Goal: Task Accomplishment & Management: Manage account settings

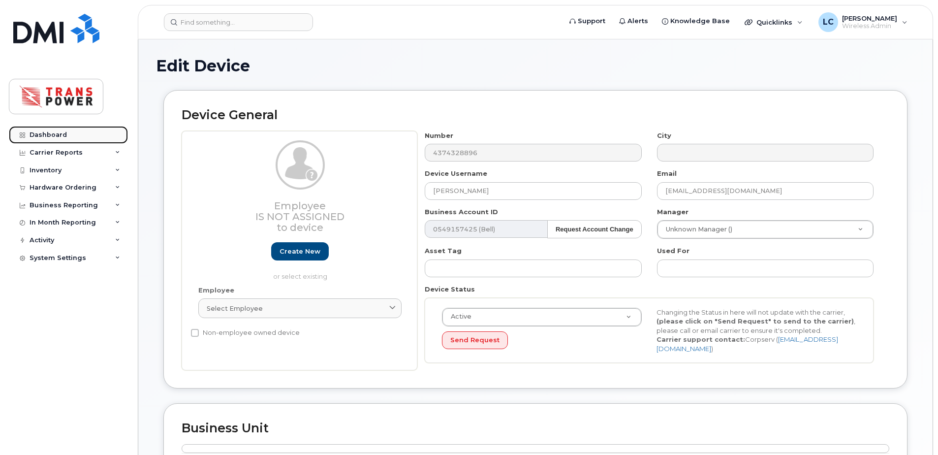
click at [41, 133] on div "Dashboard" at bounding box center [48, 135] width 37 height 8
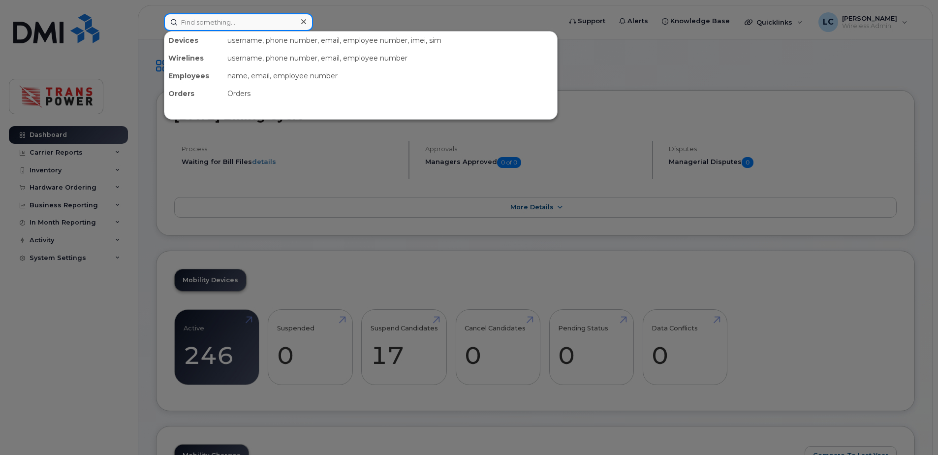
click at [234, 21] on input at bounding box center [238, 22] width 149 height 18
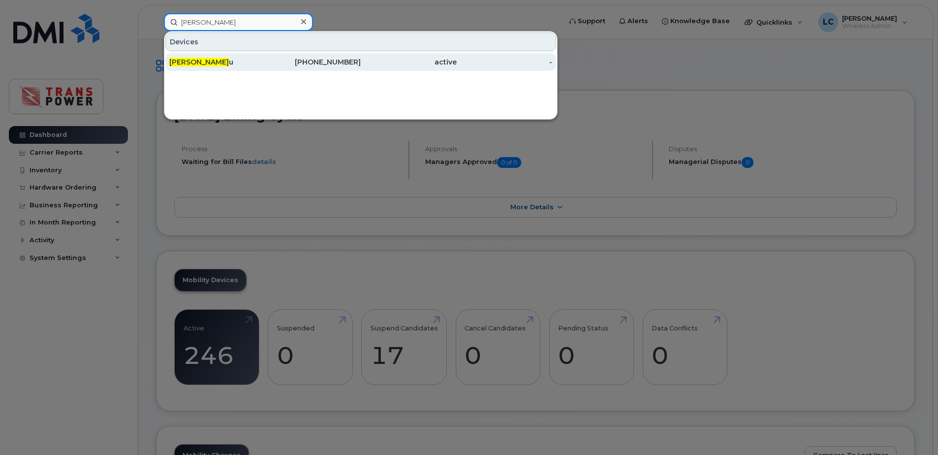
type input "karl kar"
click at [246, 63] on div "Karl Kar u" at bounding box center [217, 62] width 96 height 10
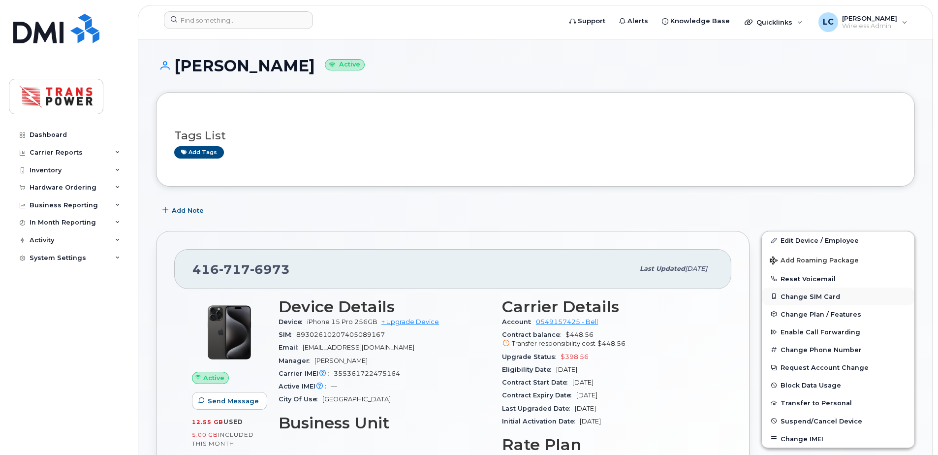
click at [814, 293] on button "Change SIM Card" at bounding box center [838, 296] width 153 height 18
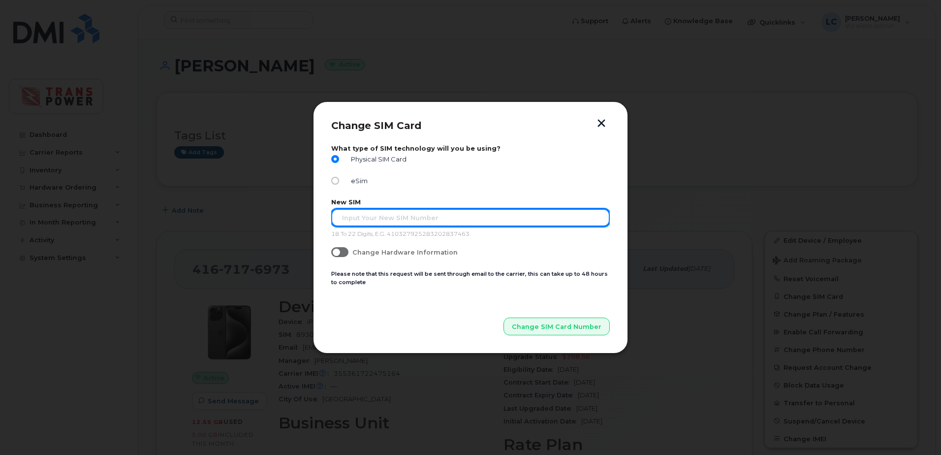
click at [354, 215] on input "text" at bounding box center [470, 218] width 279 height 18
type input "89302610207704836854"
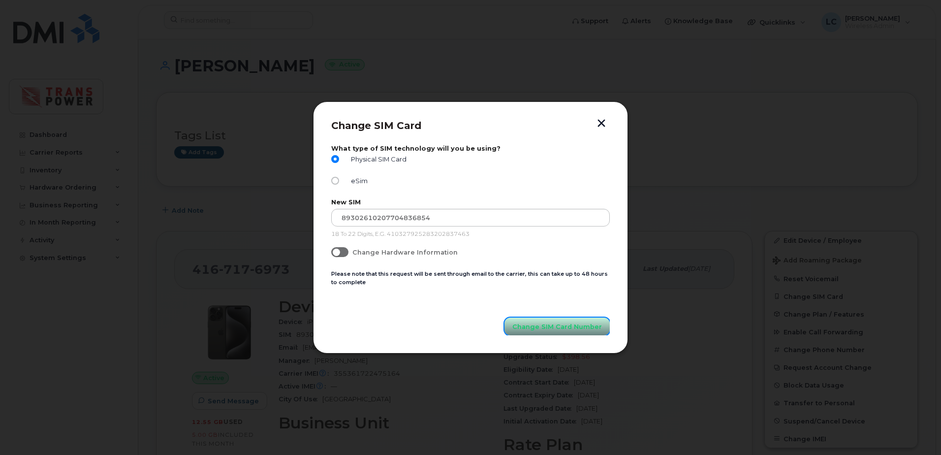
click at [523, 328] on span "Change SIM Card Number" at bounding box center [557, 326] width 90 height 9
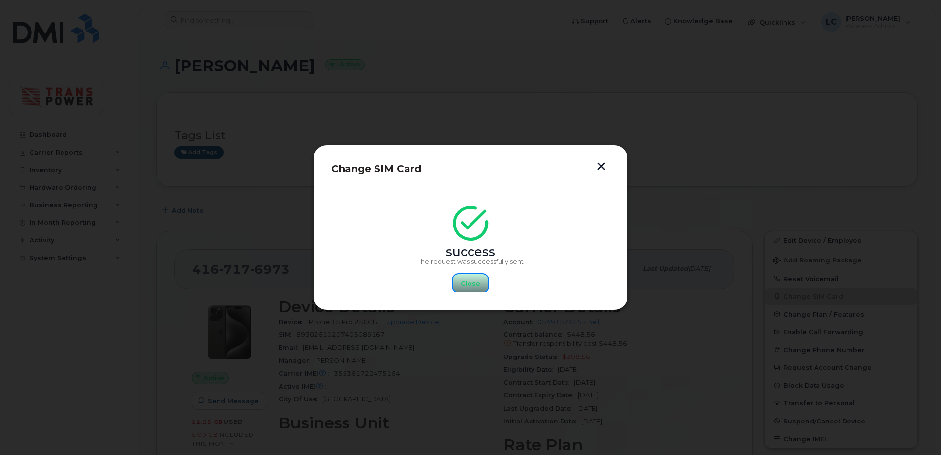
click at [484, 289] on button "Close" at bounding box center [470, 283] width 35 height 18
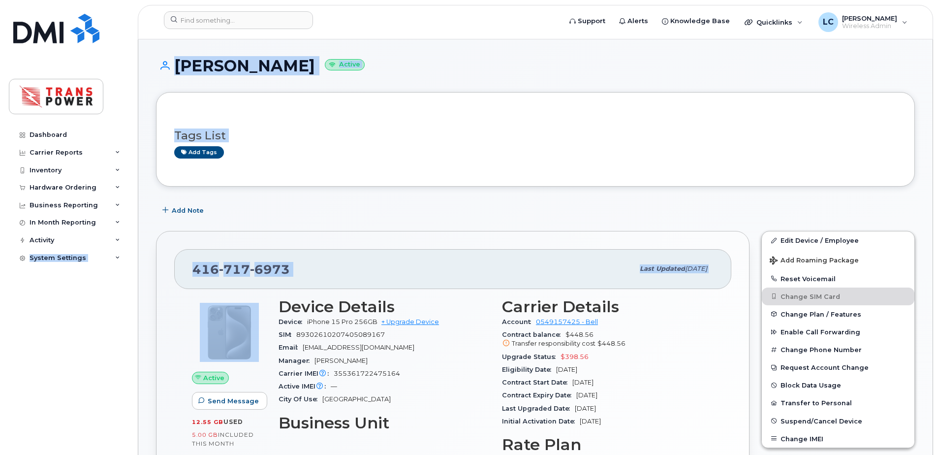
click at [448, 248] on div "416 717 6973 Last updated Aug 11, 2025 Active Send Message 12.55 GB  used 5.00 …" at bounding box center [453, 402] width 594 height 343
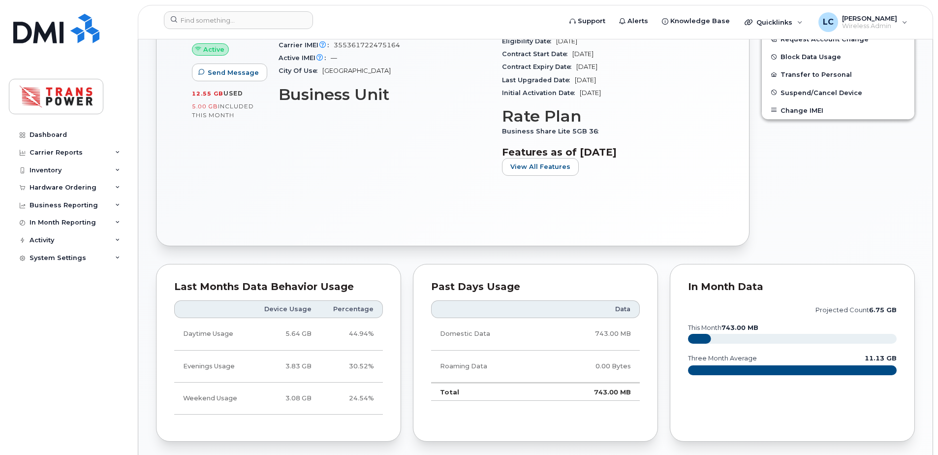
scroll to position [65, 0]
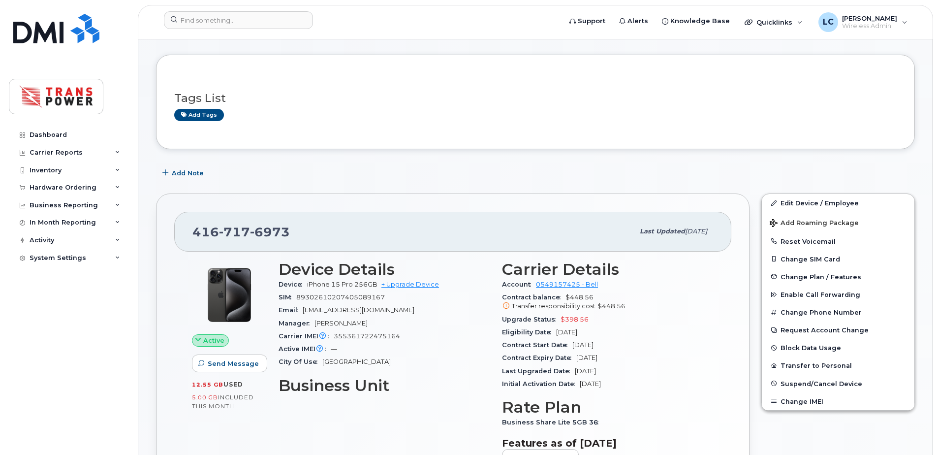
scroll to position [131, 0]
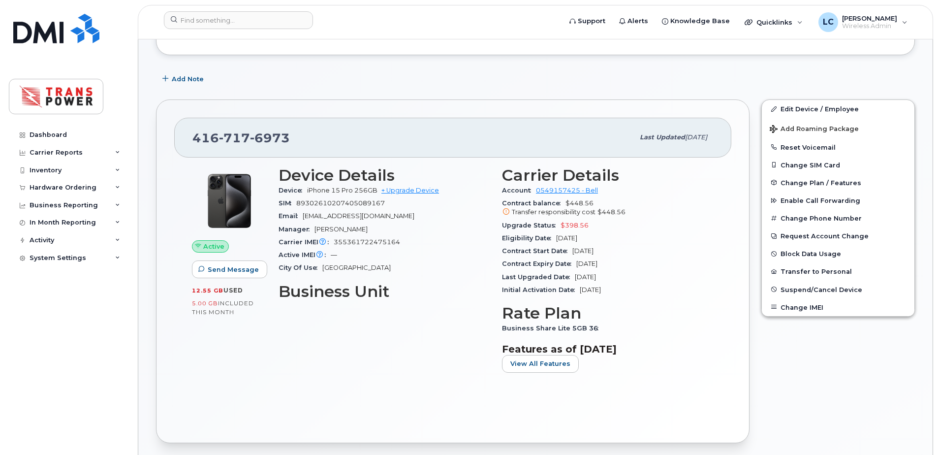
click at [591, 329] on span "Business Share Lite 5GB 36" at bounding box center [552, 327] width 101 height 7
drag, startPoint x: 590, startPoint y: 328, endPoint x: 606, endPoint y: 331, distance: 16.6
click at [606, 331] on div "Business Share Lite 5GB 36" at bounding box center [608, 328] width 212 height 13
click at [802, 160] on button "Change SIM Card" at bounding box center [838, 165] width 153 height 18
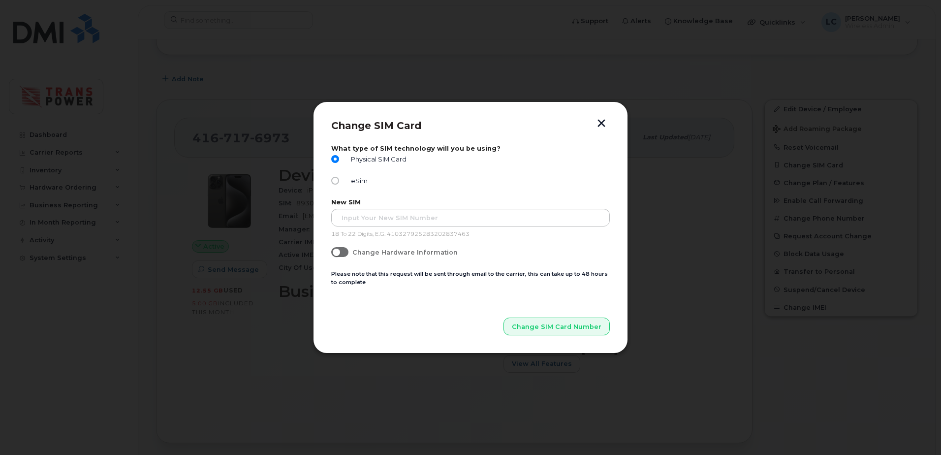
click at [606, 121] on button "button" at bounding box center [601, 124] width 15 height 10
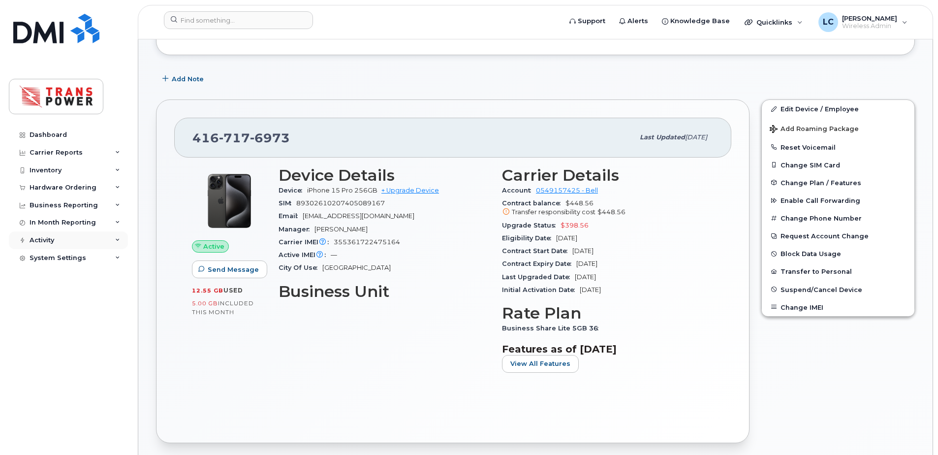
click at [98, 246] on div "Activity" at bounding box center [68, 240] width 119 height 18
click at [97, 224] on div "In Month Reporting" at bounding box center [68, 223] width 119 height 18
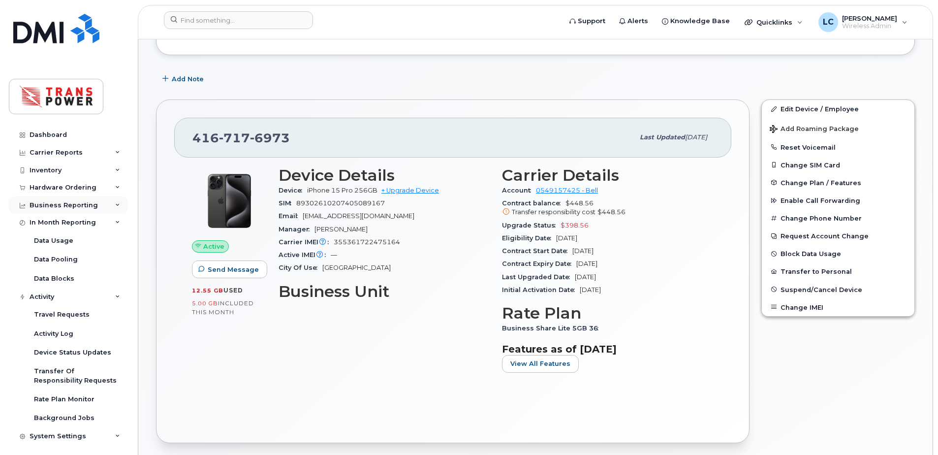
click at [92, 213] on div "Business Reporting" at bounding box center [68, 205] width 119 height 18
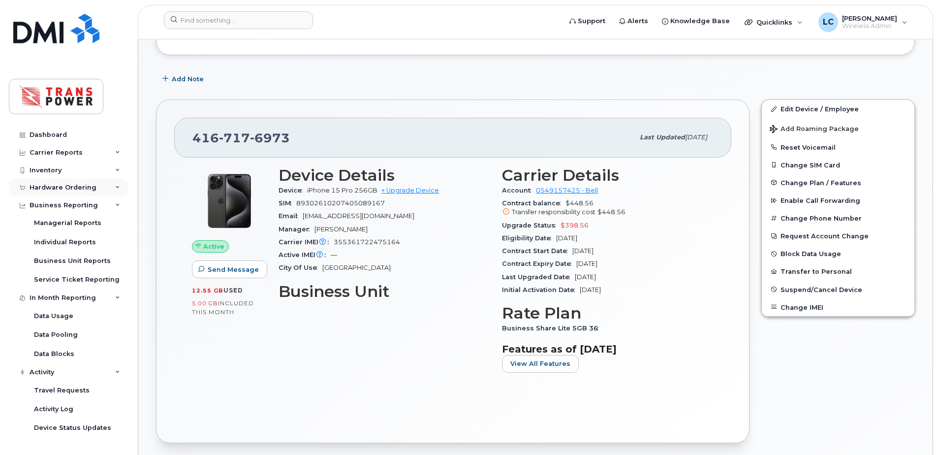
click at [93, 194] on div "Hardware Ordering" at bounding box center [68, 188] width 119 height 18
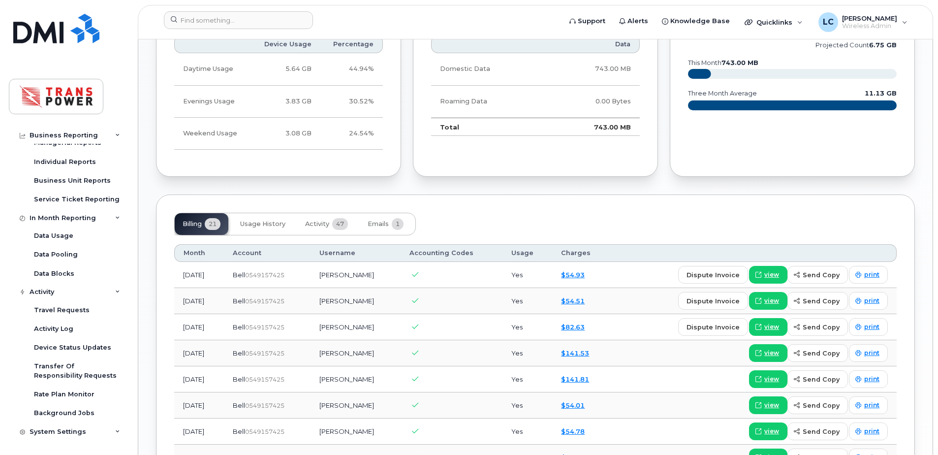
scroll to position [656, 0]
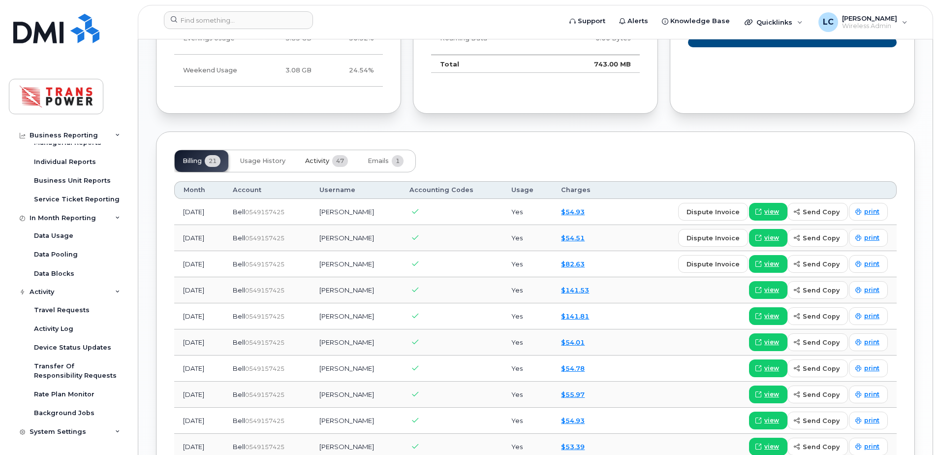
click at [323, 168] on button "Activity 47" at bounding box center [326, 161] width 59 height 22
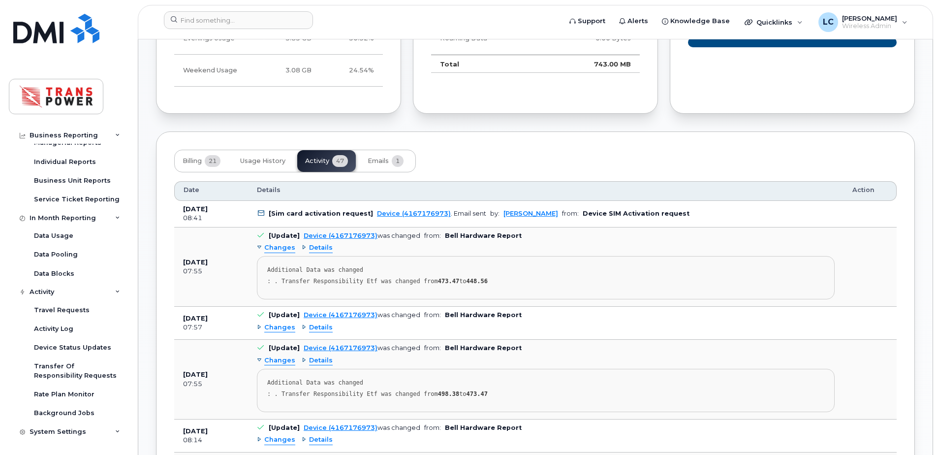
drag, startPoint x: 188, startPoint y: 217, endPoint x: 207, endPoint y: 215, distance: 19.3
click at [207, 215] on div "08:41" at bounding box center [211, 218] width 56 height 9
drag, startPoint x: 207, startPoint y: 215, endPoint x: 217, endPoint y: 217, distance: 10.0
click at [217, 217] on div "08:41" at bounding box center [211, 218] width 56 height 9
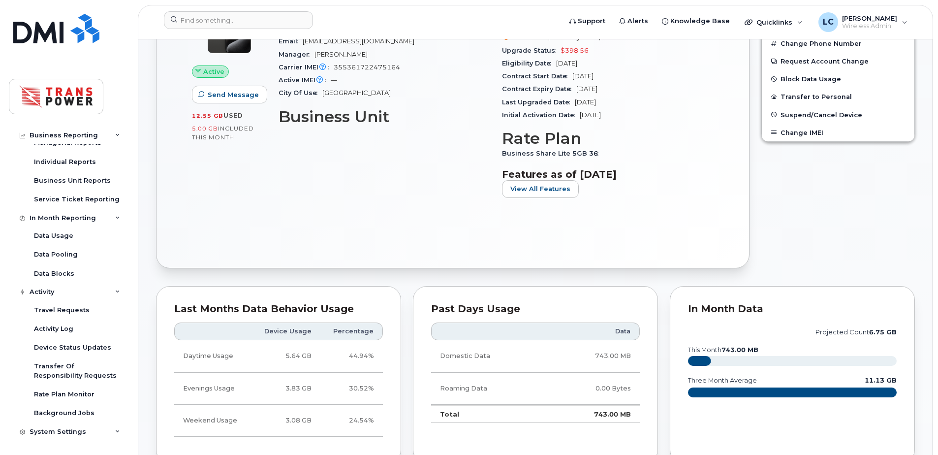
scroll to position [131, 0]
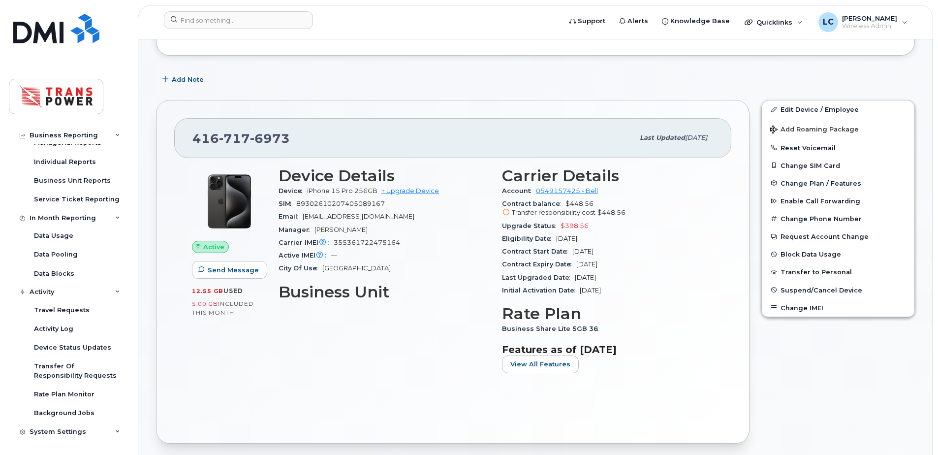
click at [614, 95] on div "416 717 6973 Last updated Aug 11, 2025 Active Send Message 12.55 GB  used 5.00 …" at bounding box center [452, 271] width 605 height 355
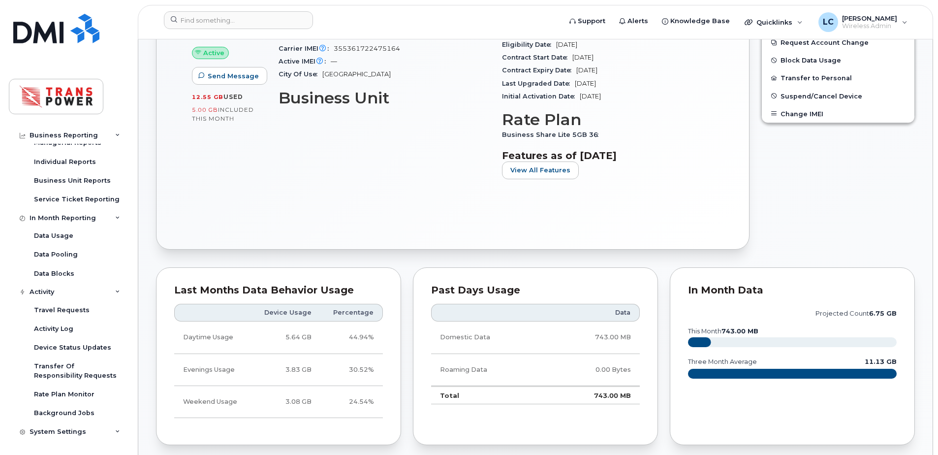
scroll to position [197, 0]
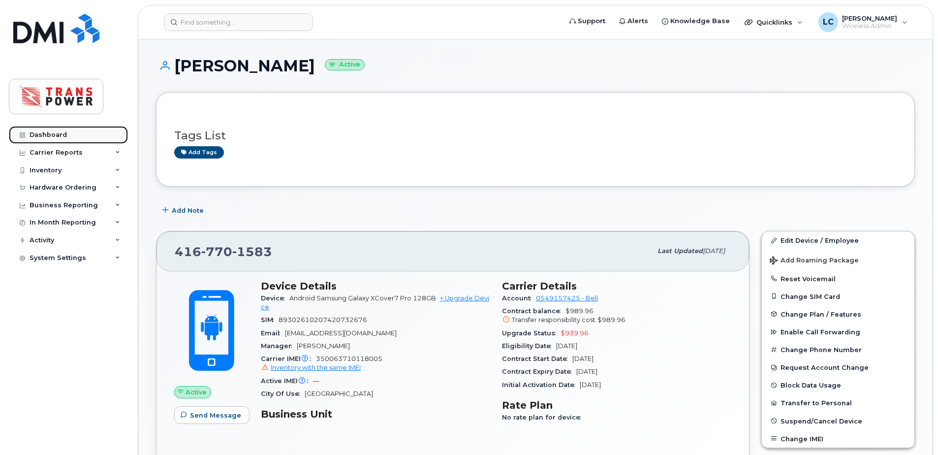
click at [63, 135] on div "Dashboard" at bounding box center [48, 135] width 37 height 8
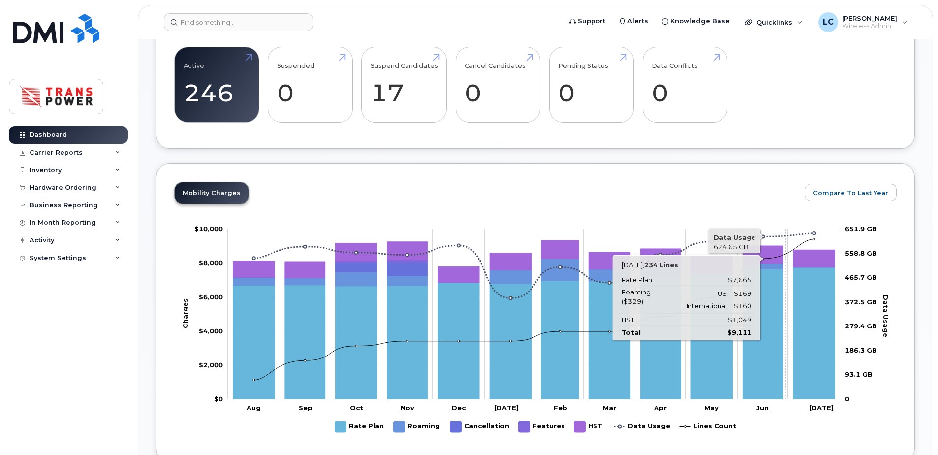
scroll to position [262, 0]
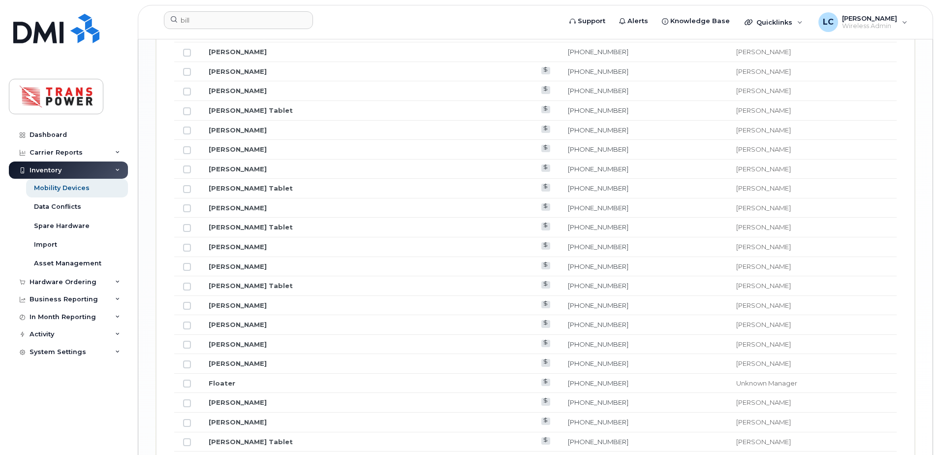
scroll to position [1204, 0]
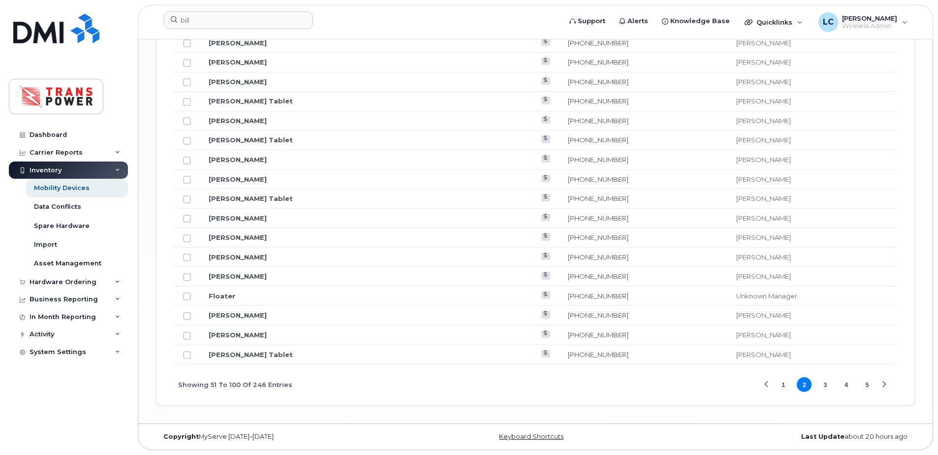
click at [782, 389] on button "1" at bounding box center [783, 384] width 15 height 15
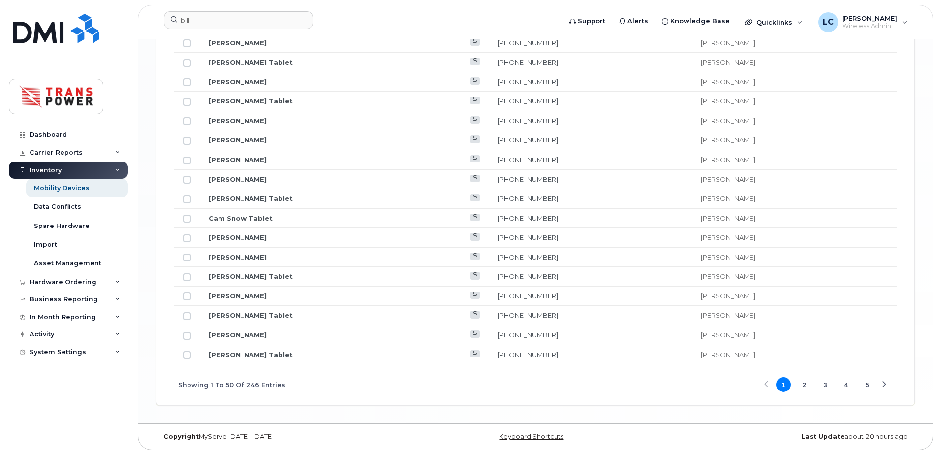
click at [824, 385] on button "3" at bounding box center [825, 384] width 15 height 15
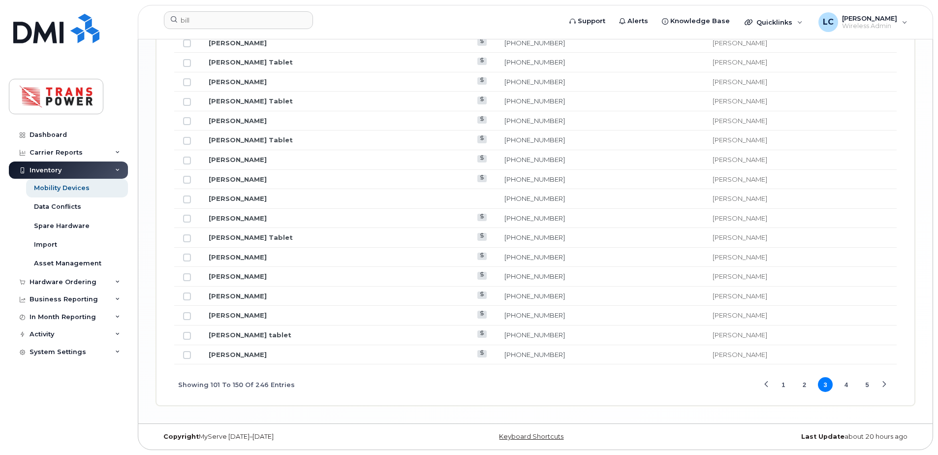
click at [846, 389] on button "4" at bounding box center [846, 384] width 15 height 15
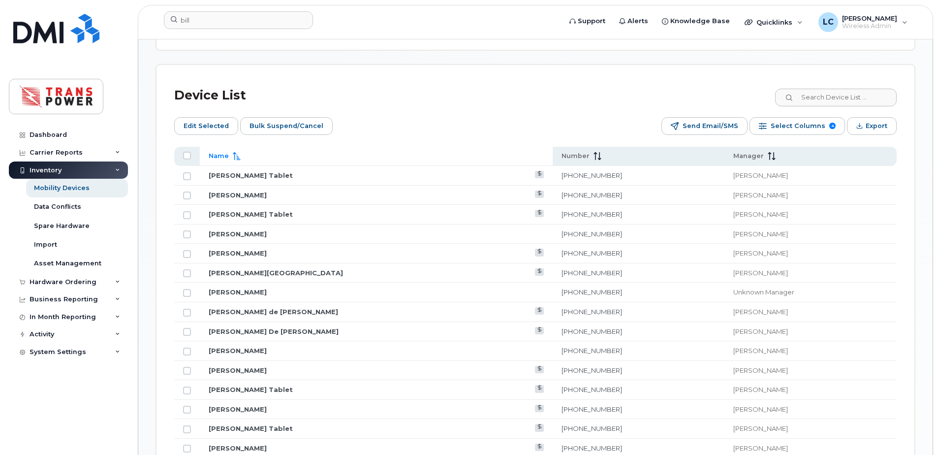
scroll to position [416, 0]
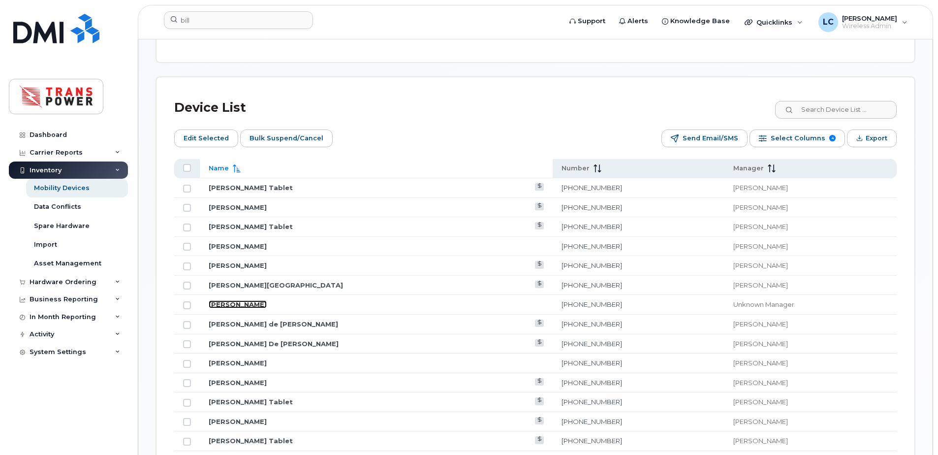
click at [248, 300] on link "[PERSON_NAME]" at bounding box center [238, 304] width 58 height 8
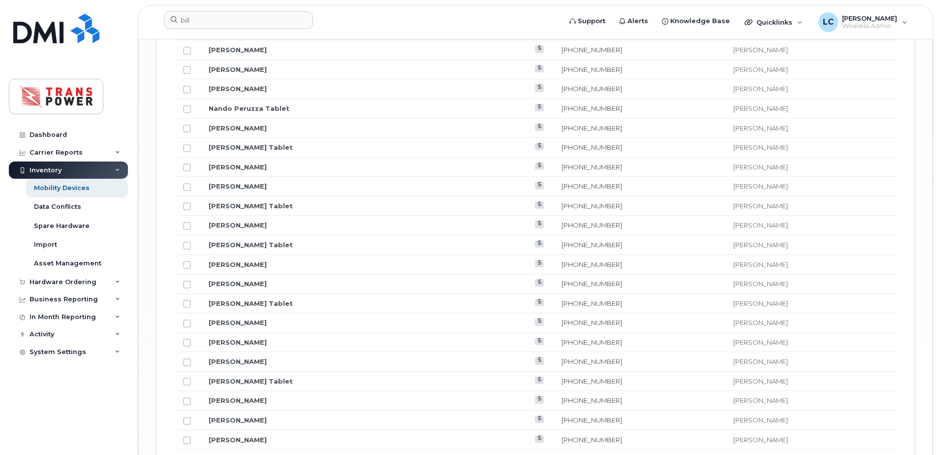
scroll to position [1204, 0]
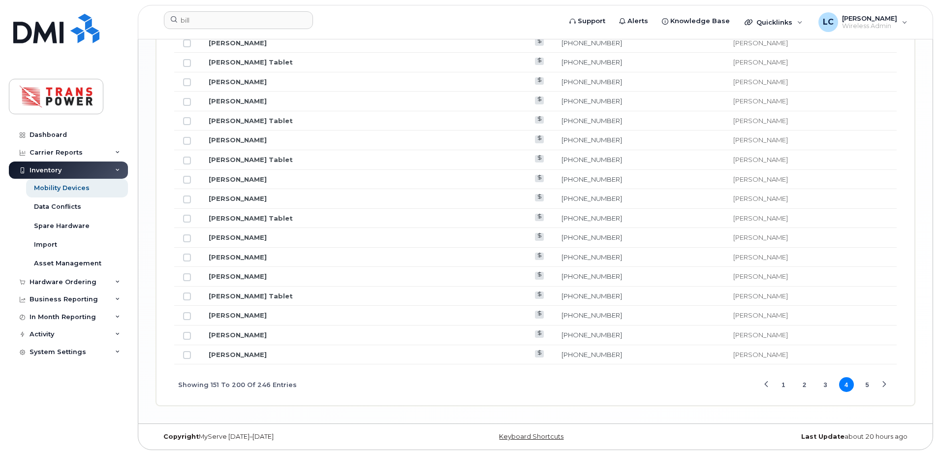
click at [865, 383] on button "5" at bounding box center [867, 384] width 15 height 15
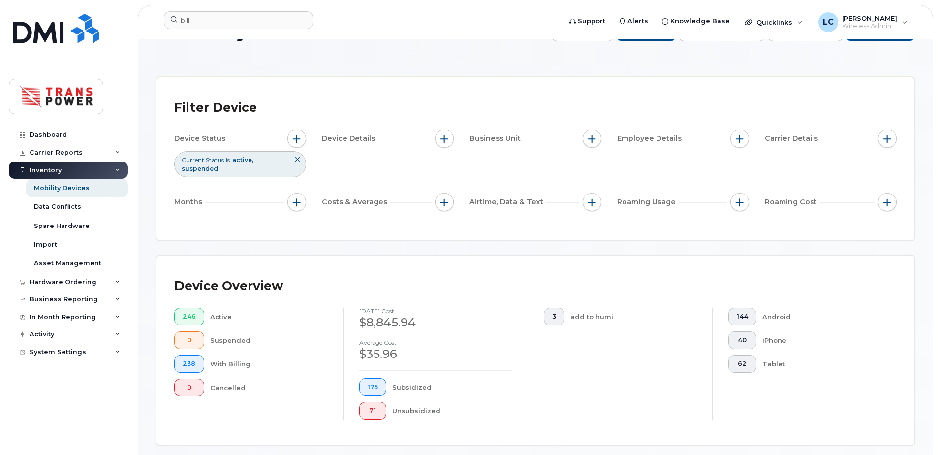
scroll to position [0, 0]
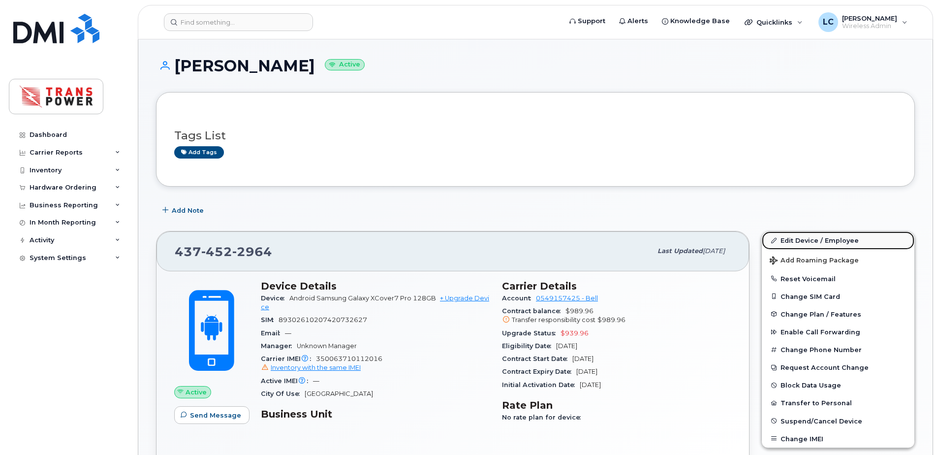
click at [818, 240] on link "Edit Device / Employee" at bounding box center [838, 240] width 153 height 18
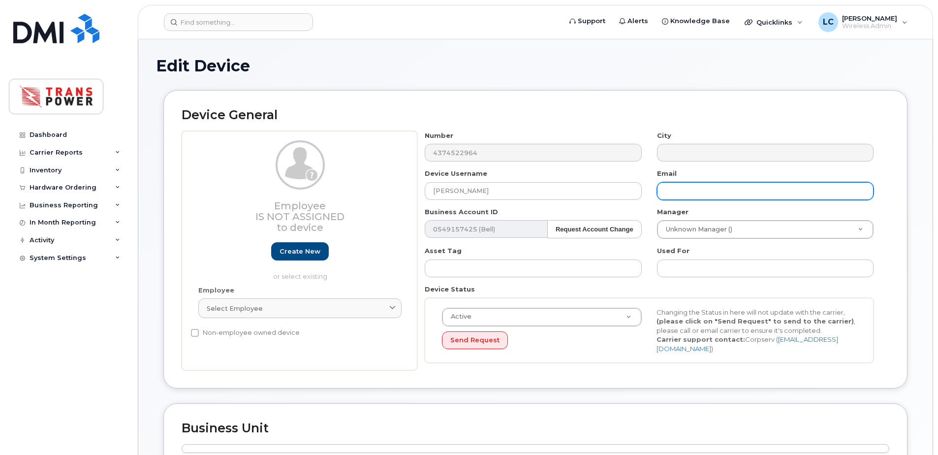
click at [742, 199] on input "text" at bounding box center [765, 191] width 217 height 18
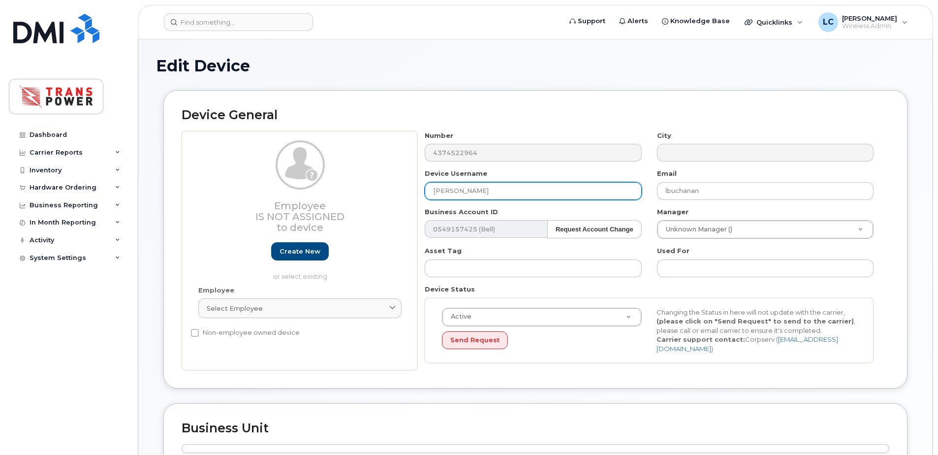
click at [475, 189] on input "[PERSON_NAME]" at bounding box center [533, 191] width 217 height 18
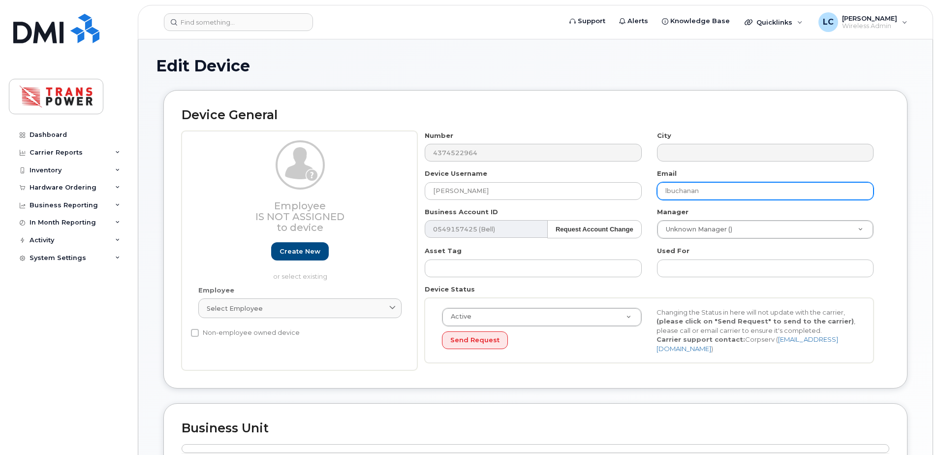
click at [684, 191] on input "lbuchanan" at bounding box center [765, 191] width 217 height 18
click at [713, 190] on input "lbuchanan" at bounding box center [765, 191] width 217 height 18
paste input "Buchanan"
click at [668, 188] on input "lBuchanan" at bounding box center [765, 191] width 217 height 18
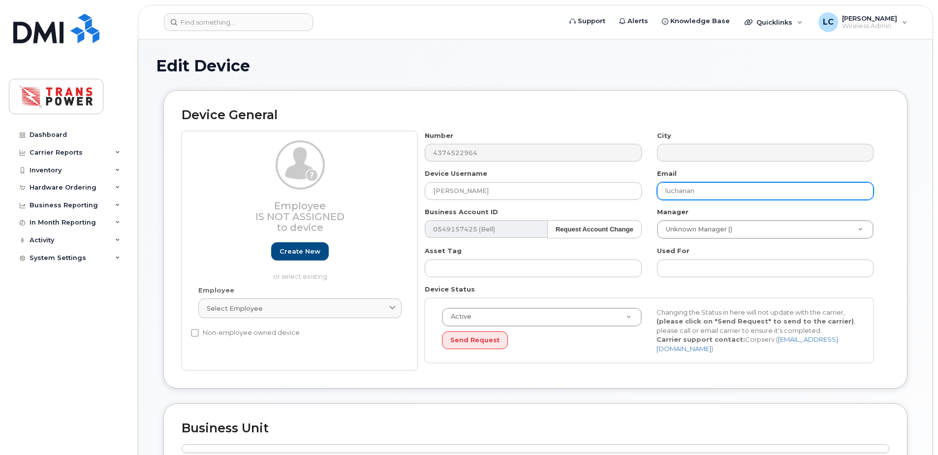
type input "lbuchanan"
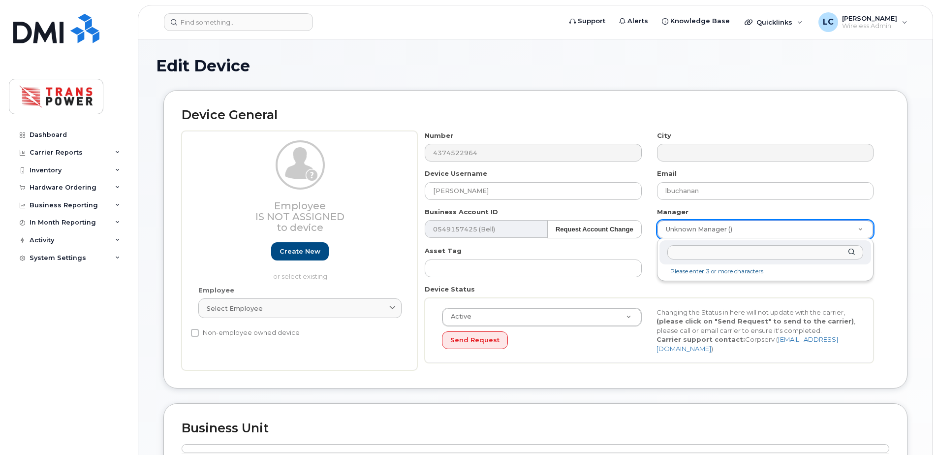
type input "l"
type input "jim h"
type input "2017283"
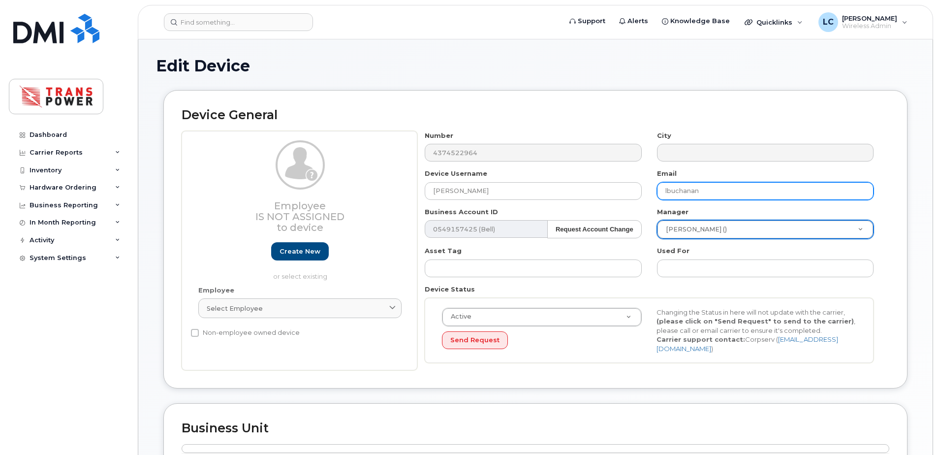
click at [729, 183] on input "lbuchanan" at bounding box center [765, 191] width 217 height 18
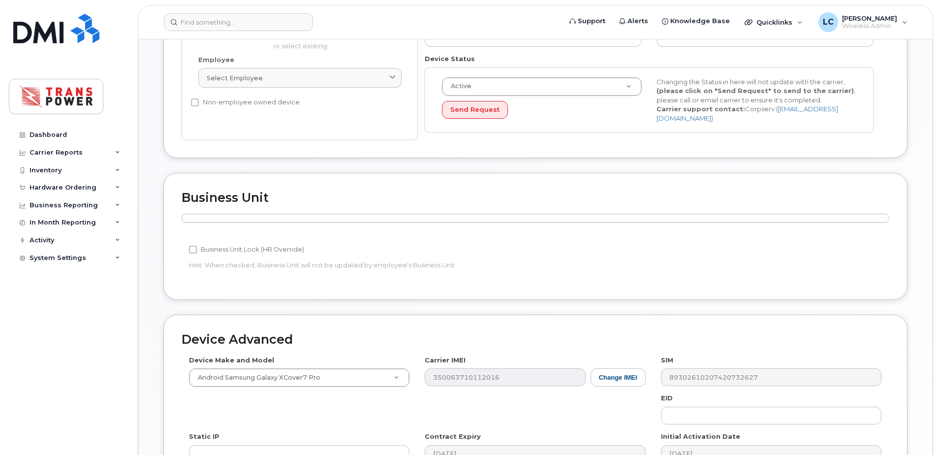
scroll to position [380, 0]
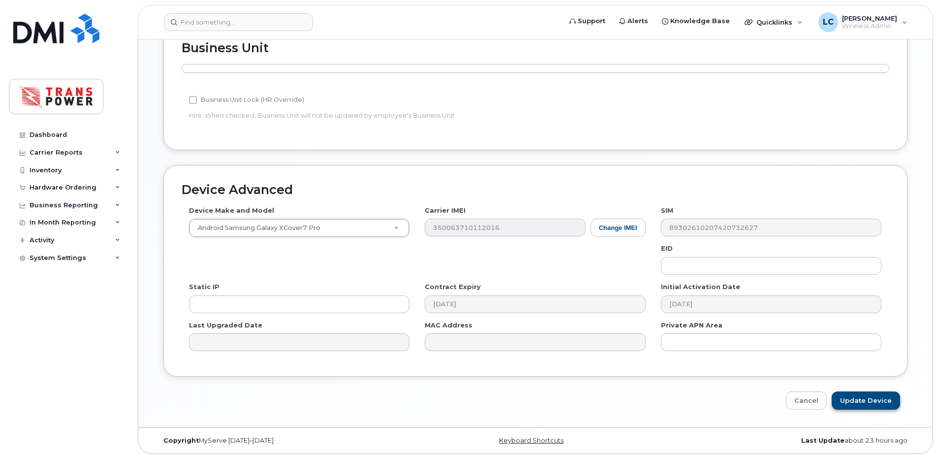
type input "[EMAIL_ADDRESS][DOMAIN_NAME]"
click at [871, 392] on input "Update Device" at bounding box center [866, 400] width 68 height 18
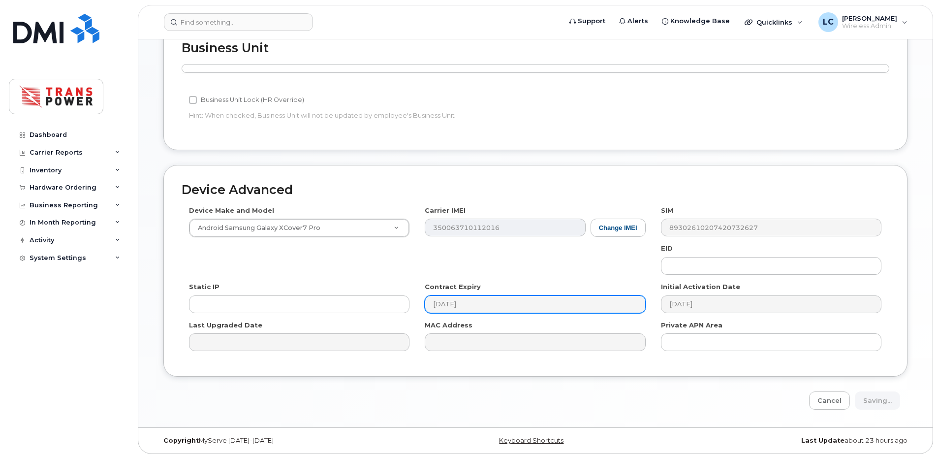
type input "Update Device"
